Goal: Task Accomplishment & Management: Manage account settings

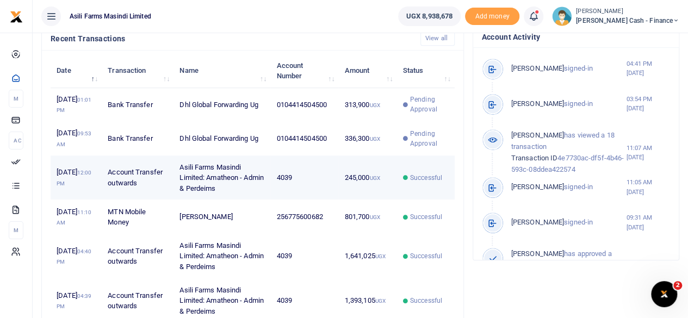
scroll to position [381, 0]
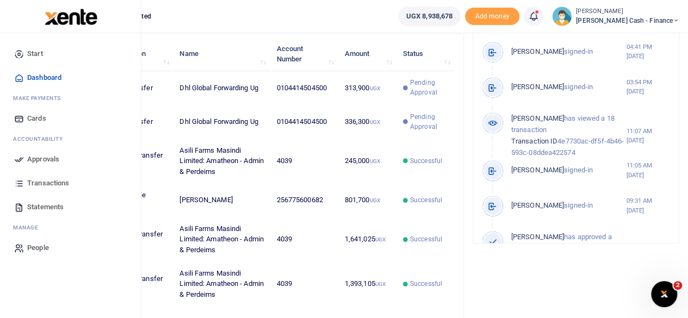
click at [33, 157] on span "Approvals" at bounding box center [43, 159] width 32 height 11
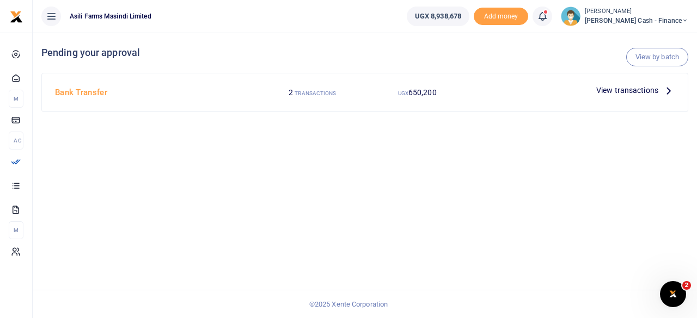
click at [658, 91] on p "View transactions" at bounding box center [635, 90] width 78 height 12
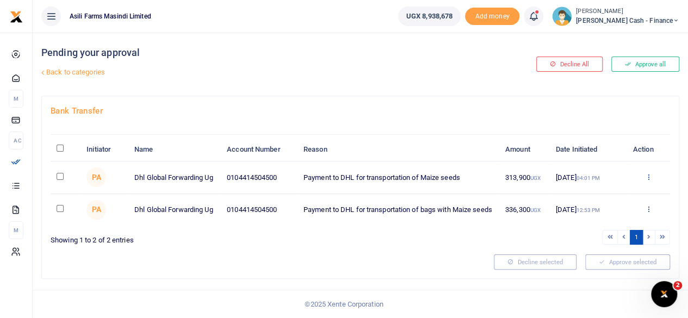
click at [648, 181] on icon at bounding box center [648, 177] width 7 height 8
click at [596, 255] on link "Details" at bounding box center [608, 254] width 86 height 15
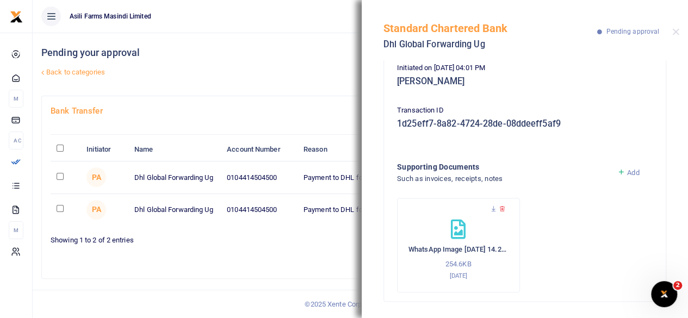
scroll to position [9, 0]
click at [494, 206] on icon at bounding box center [493, 209] width 7 height 7
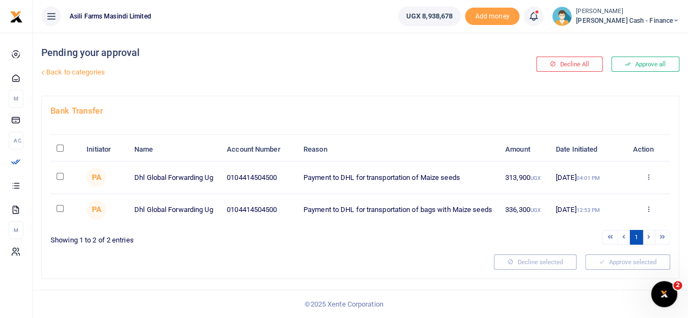
click at [652, 215] on div "Approve Decline Details" at bounding box center [649, 210] width 32 height 11
click at [647, 213] on icon at bounding box center [648, 209] width 7 height 8
click at [595, 287] on link "Details" at bounding box center [608, 288] width 86 height 15
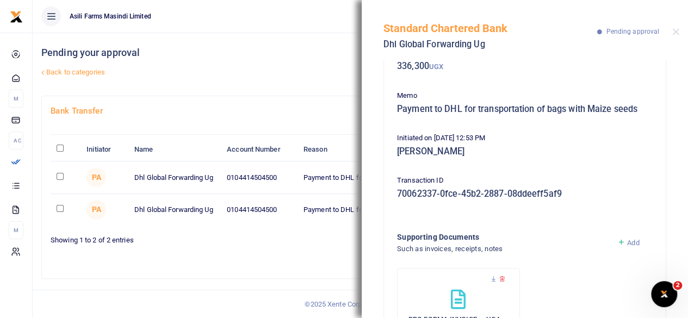
scroll to position [141, 0]
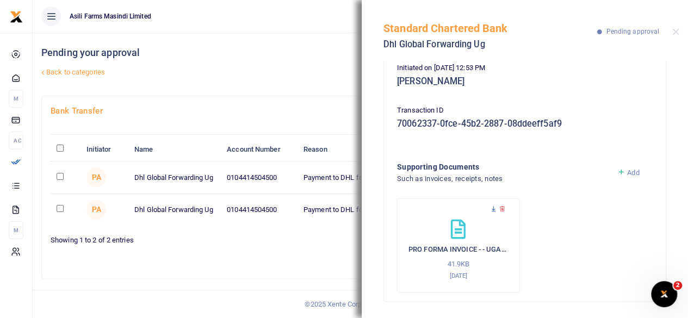
click at [493, 210] on icon at bounding box center [493, 209] width 7 height 7
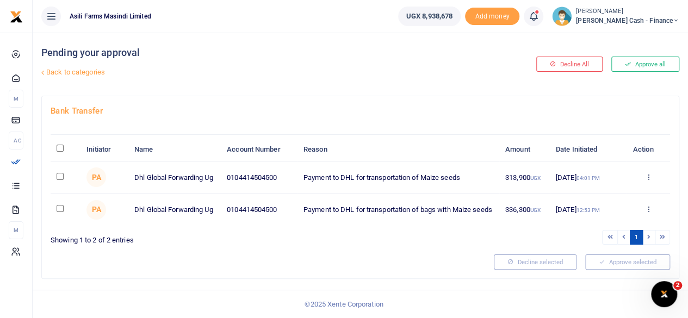
click at [63, 152] on input "\a \a : activate to sort column descending" at bounding box center [60, 148] width 7 height 7
checkbox input "true"
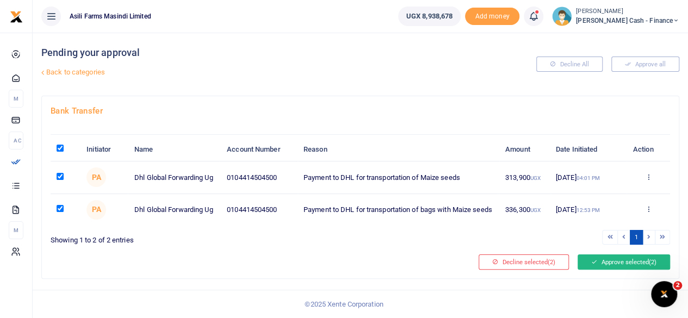
click at [618, 270] on button "Approve selected (2)" at bounding box center [624, 262] width 93 height 15
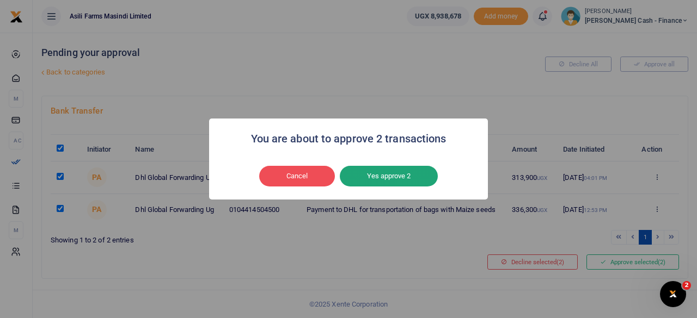
click at [402, 177] on button "Yes approve 2" at bounding box center [389, 176] width 98 height 21
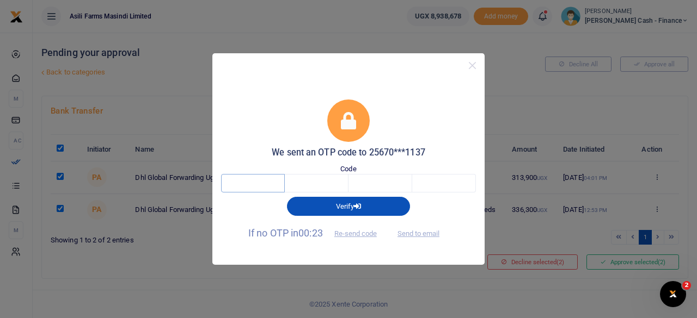
click at [261, 185] on input "text" at bounding box center [253, 183] width 64 height 19
type input "7"
type input "8"
type input "6"
type input "9"
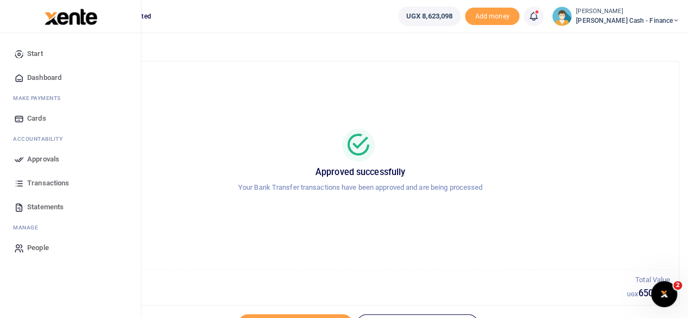
click at [43, 75] on span "Dashboard" at bounding box center [44, 77] width 34 height 11
